Goal: Information Seeking & Learning: Learn about a topic

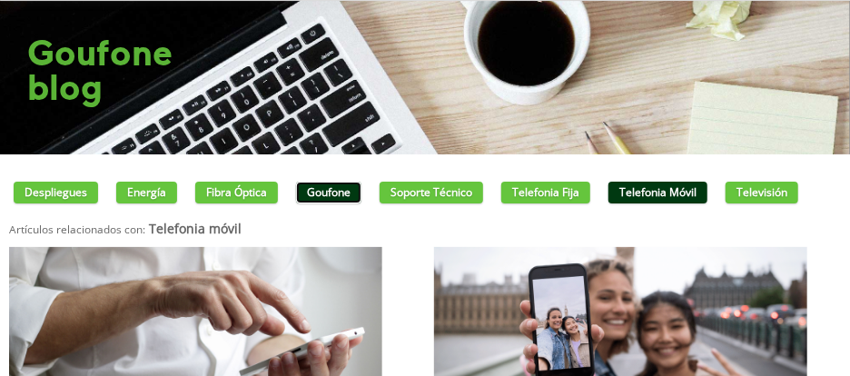
click at [325, 186] on link "Goufone" at bounding box center [328, 193] width 65 height 22
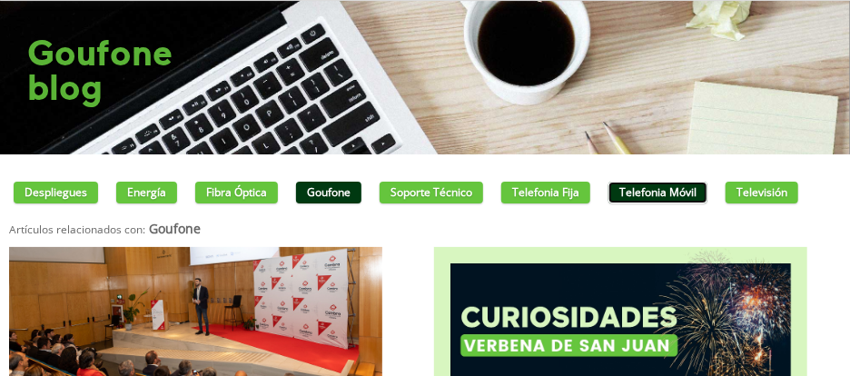
click at [670, 196] on link "Telefonia móvil" at bounding box center [657, 193] width 99 height 22
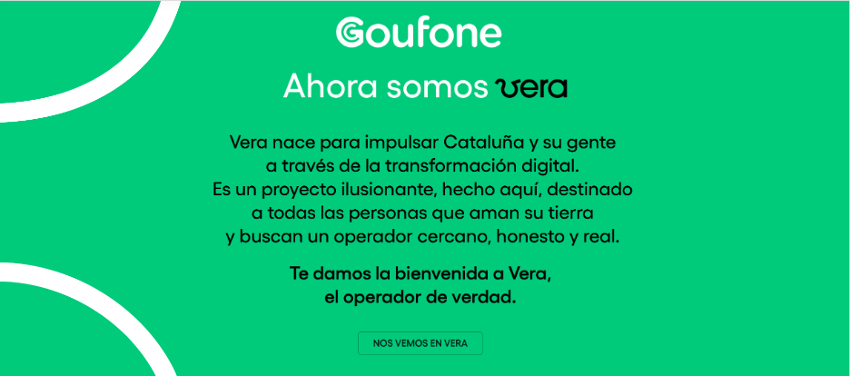
scroll to position [12, 0]
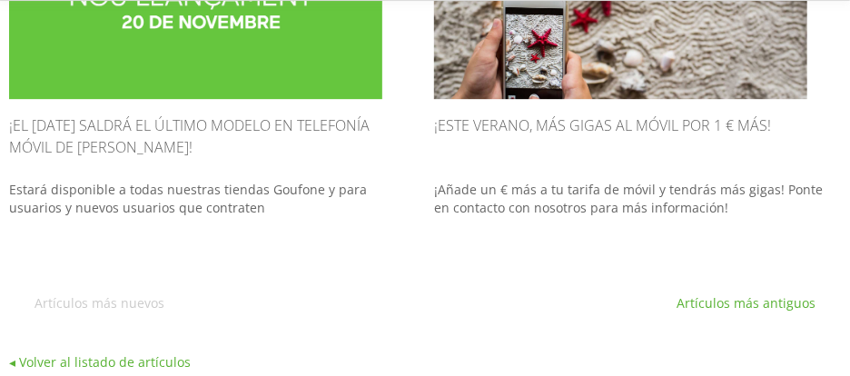
scroll to position [1998, 0]
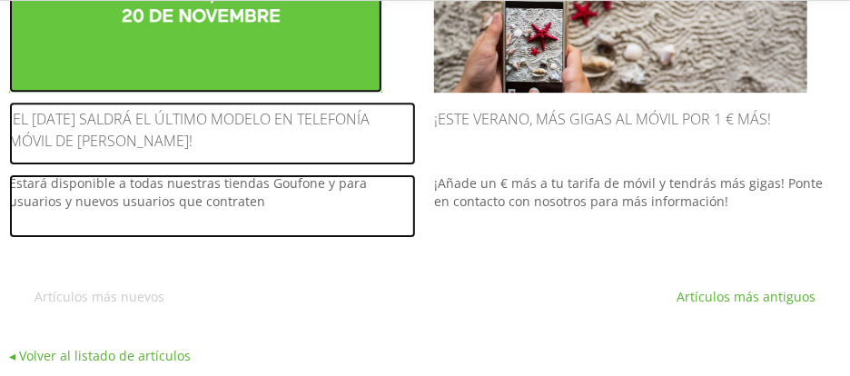
click at [258, 117] on h2 "¡El 20 de noviembre saldrá el último modelo en telefonía móvil de Goufone!" at bounding box center [212, 134] width 407 height 64
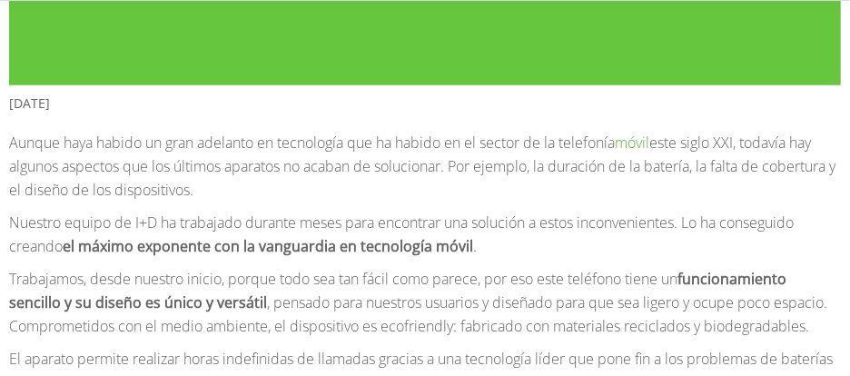
scroll to position [635, 0]
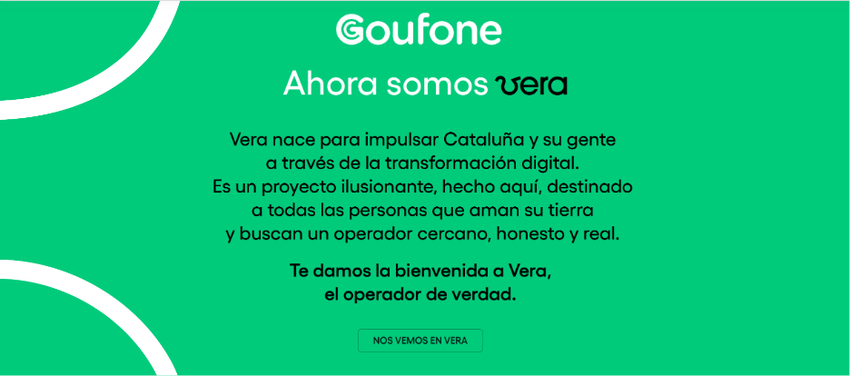
click at [444, 340] on img at bounding box center [424, 183] width 425 height 340
